Goal: Transaction & Acquisition: Download file/media

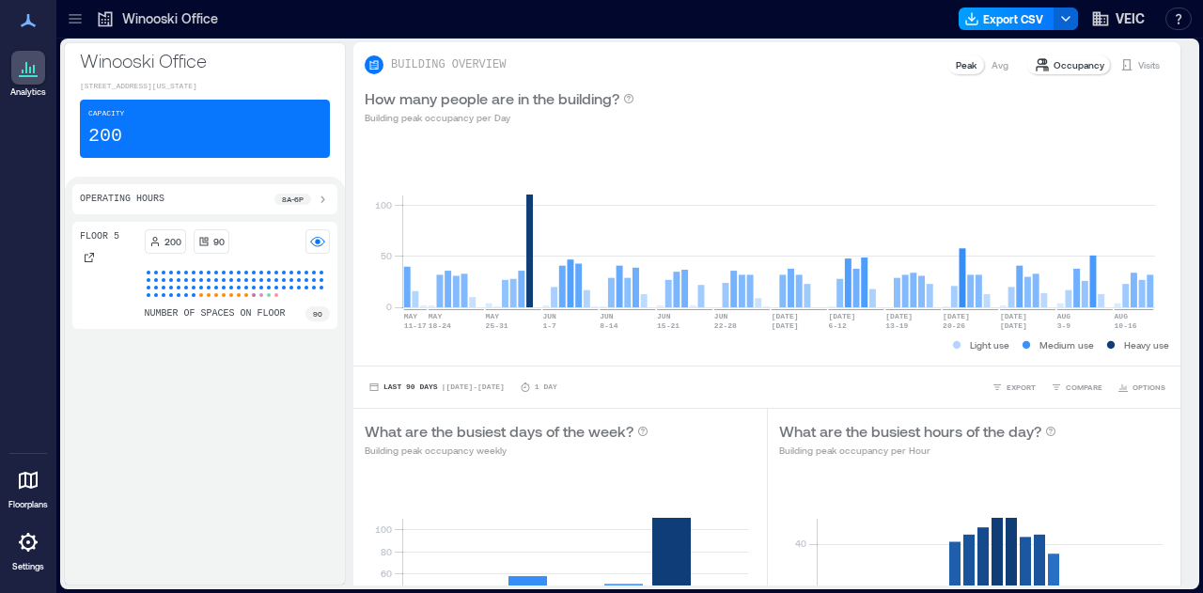
click at [1006, 20] on button "Export CSV" at bounding box center [1007, 19] width 96 height 23
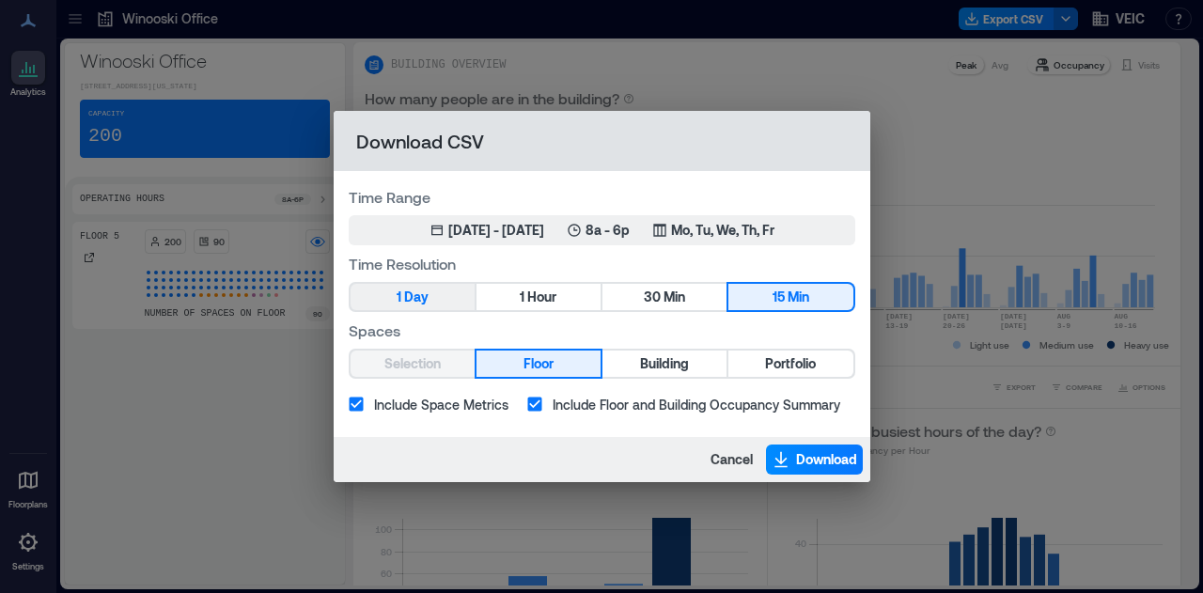
click at [397, 295] on span "1" at bounding box center [399, 298] width 5 height 24
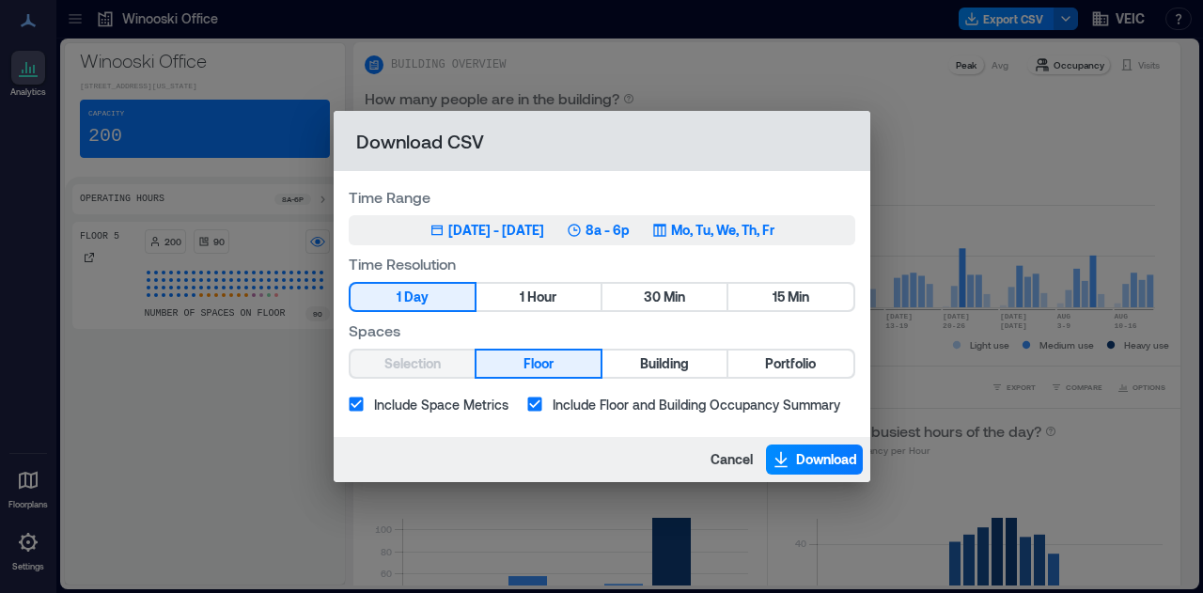
click at [623, 227] on p "8a - 6p" at bounding box center [608, 230] width 44 height 19
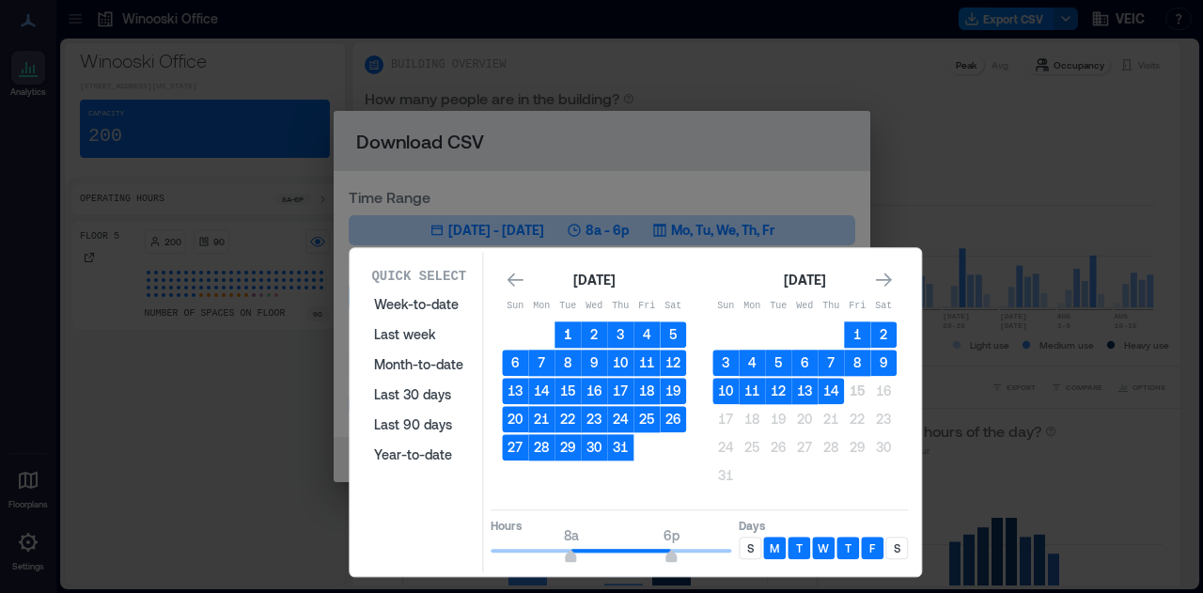
click at [562, 335] on button "1" at bounding box center [568, 334] width 26 height 26
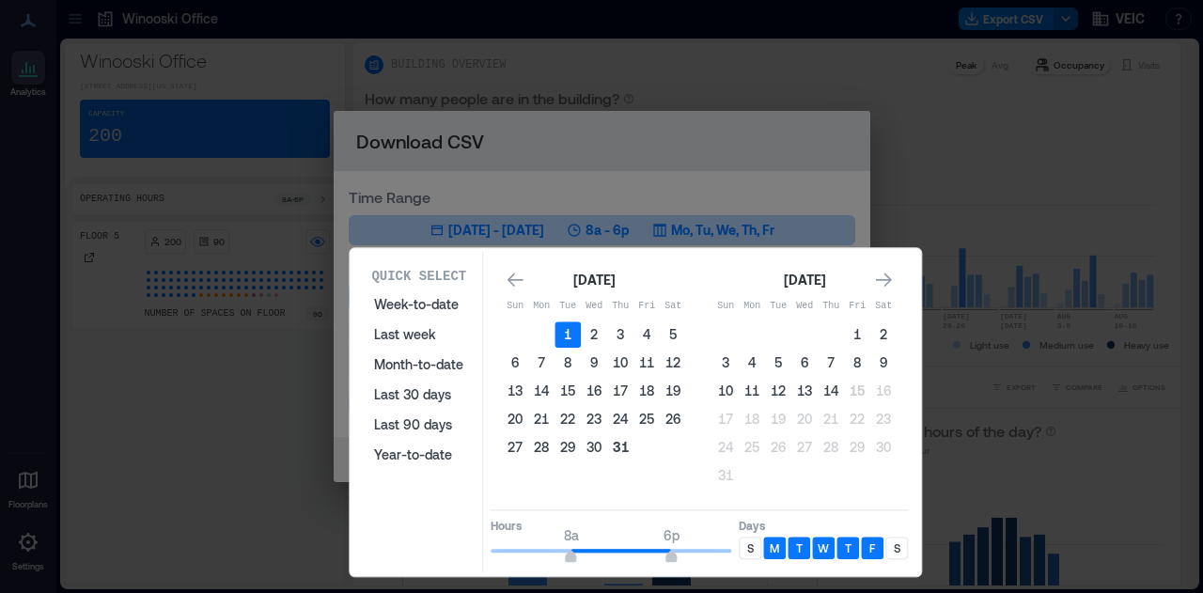
click at [620, 448] on button "31" at bounding box center [620, 447] width 26 height 26
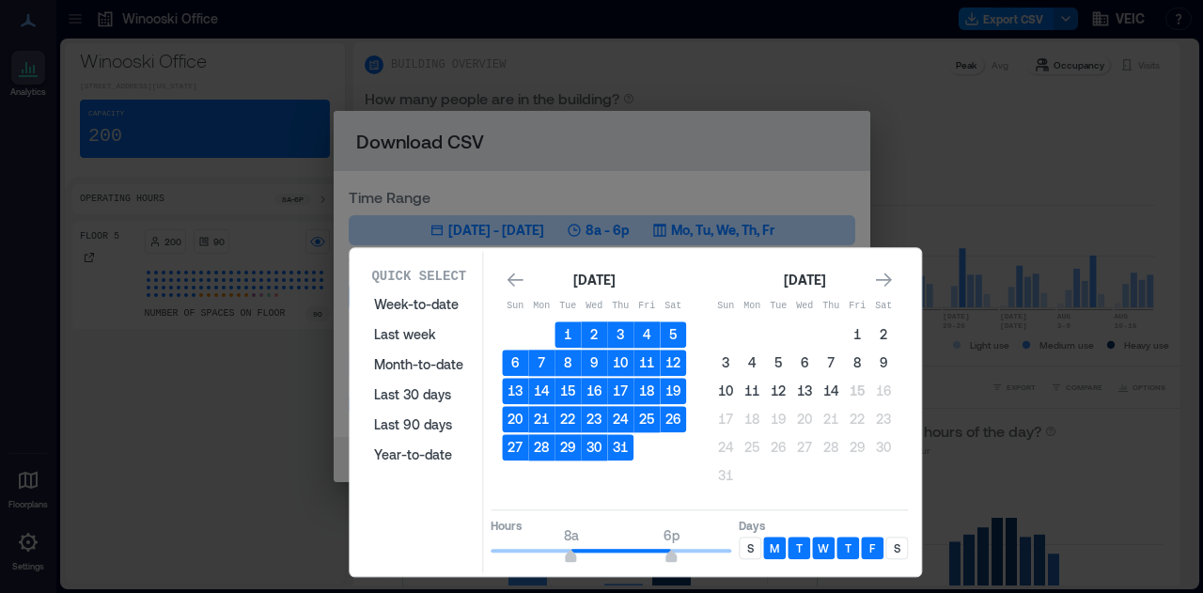
click at [773, 546] on p "M" at bounding box center [774, 548] width 9 height 15
click at [865, 550] on div "F" at bounding box center [872, 548] width 23 height 23
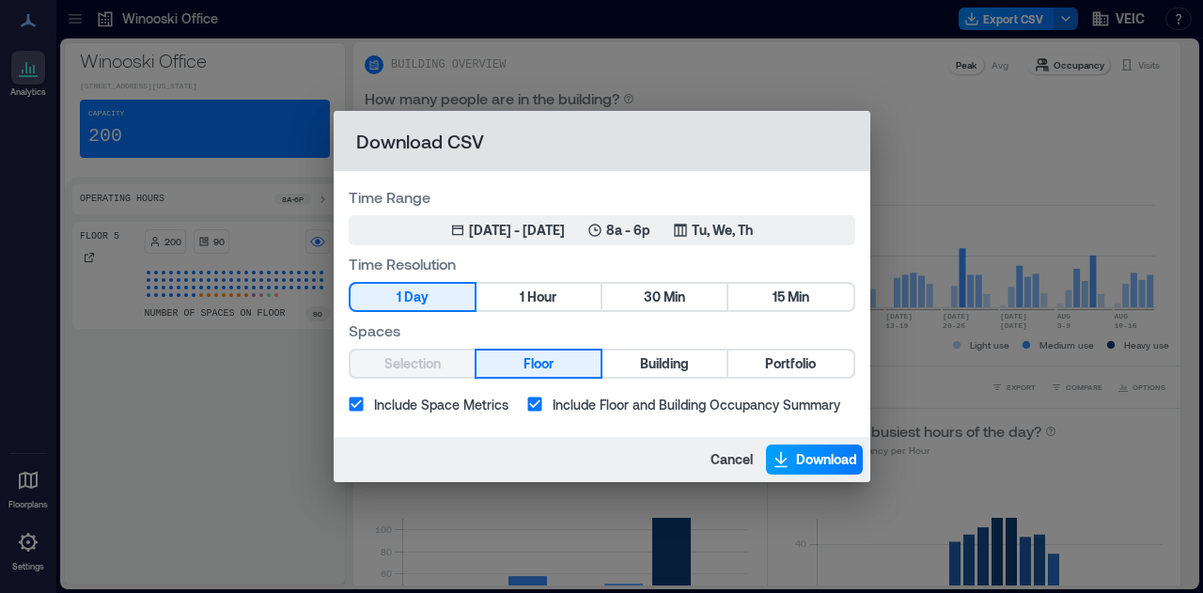
click at [842, 471] on button "Download" at bounding box center [814, 460] width 97 height 30
